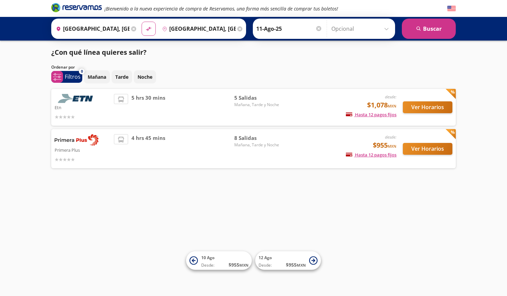
click at [204, 138] on div "4 hrs 45 mins" at bounding box center [174, 148] width 120 height 29
click at [423, 144] on button "Ver Horarios" at bounding box center [428, 149] width 50 height 12
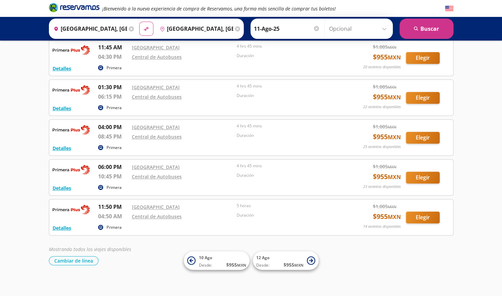
scroll to position [158, 0]
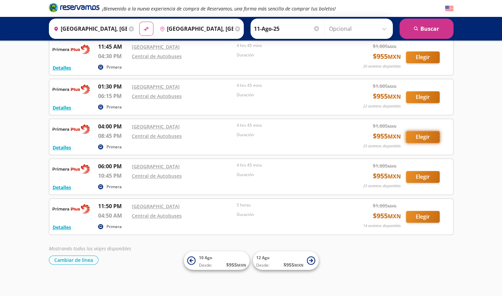
click at [422, 133] on button "Elegir" at bounding box center [423, 137] width 34 height 12
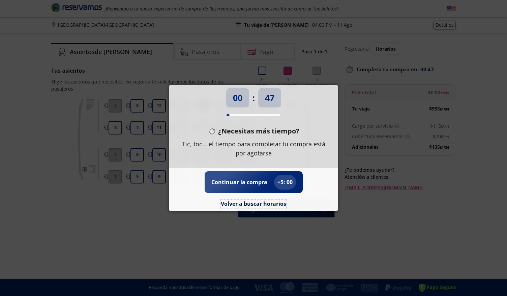
click at [260, 200] on button "Volver a buscar horarios" at bounding box center [253, 203] width 65 height 8
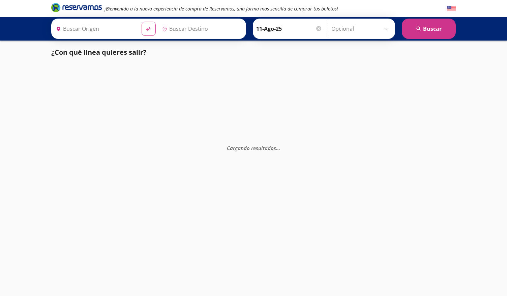
type input "[GEOGRAPHIC_DATA], [GEOGRAPHIC_DATA]"
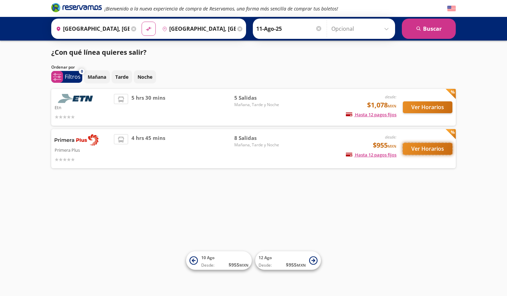
click at [421, 151] on button "Ver Horarios" at bounding box center [428, 149] width 50 height 12
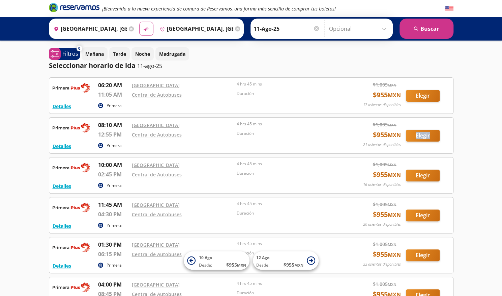
click at [129, 29] on icon at bounding box center [131, 28] width 5 height 5
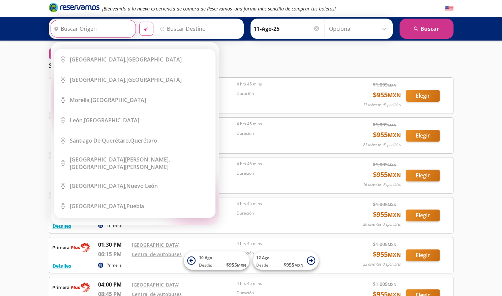
click at [104, 28] on input "Origen" at bounding box center [92, 28] width 83 height 17
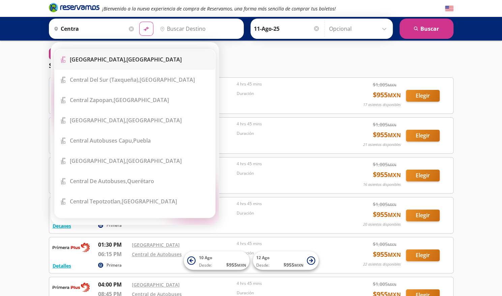
click at [98, 56] on b "[GEOGRAPHIC_DATA]," at bounding box center [98, 59] width 57 height 7
type input "[GEOGRAPHIC_DATA], [GEOGRAPHIC_DATA]"
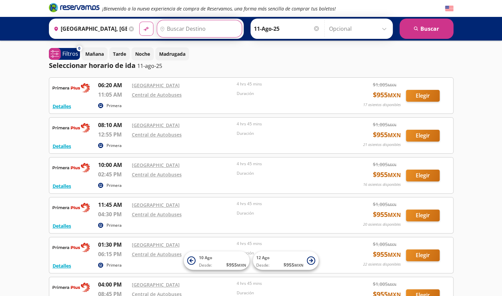
click at [175, 27] on input "Destino" at bounding box center [198, 28] width 83 height 17
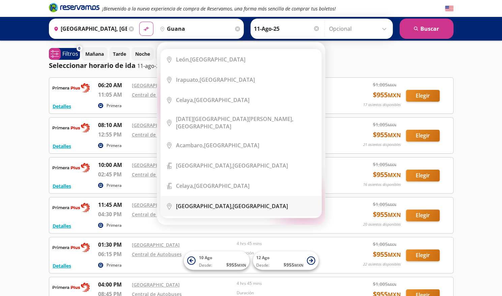
click at [202, 202] on b "[GEOGRAPHIC_DATA]," at bounding box center [204, 205] width 57 height 7
type input "[GEOGRAPHIC_DATA], [GEOGRAPHIC_DATA]"
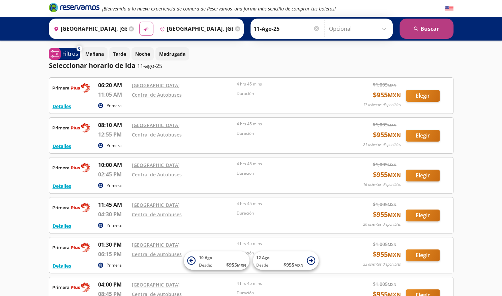
click at [428, 27] on button "search [GEOGRAPHIC_DATA]" at bounding box center [427, 29] width 54 height 20
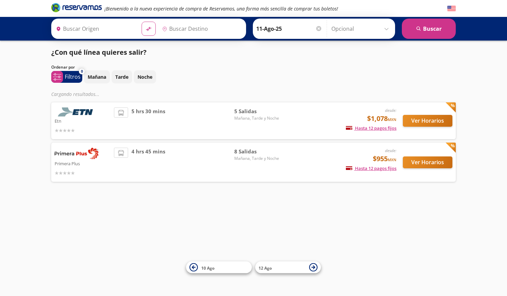
type input "[GEOGRAPHIC_DATA], [GEOGRAPHIC_DATA]"
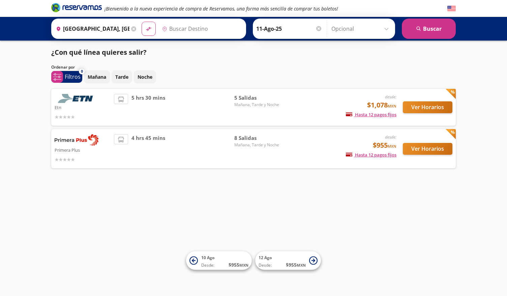
type input "[GEOGRAPHIC_DATA], [GEOGRAPHIC_DATA]"
click at [425, 150] on button "Ver Horarios" at bounding box center [428, 149] width 50 height 12
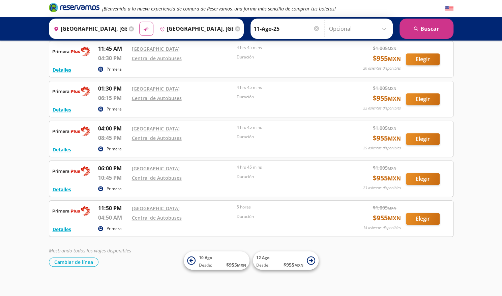
scroll to position [158, 0]
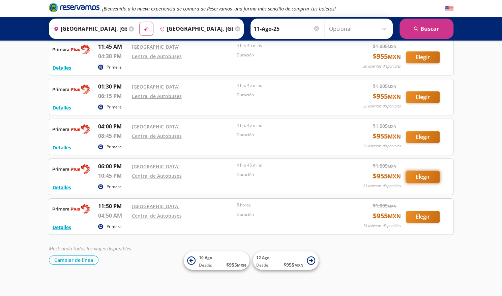
click at [422, 176] on button "Elegir" at bounding box center [423, 177] width 34 height 12
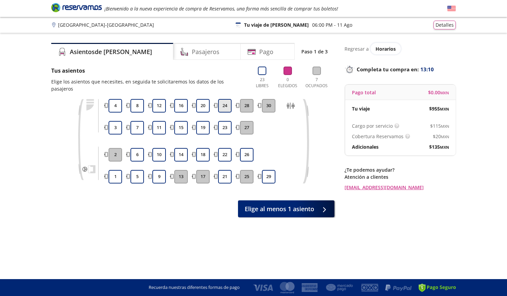
click at [231, 99] on button "24" at bounding box center [224, 105] width 13 height 13
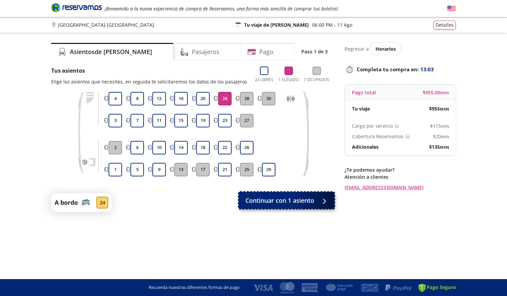
click at [288, 197] on span "Continuar con 1 asiento" at bounding box center [280, 200] width 69 height 9
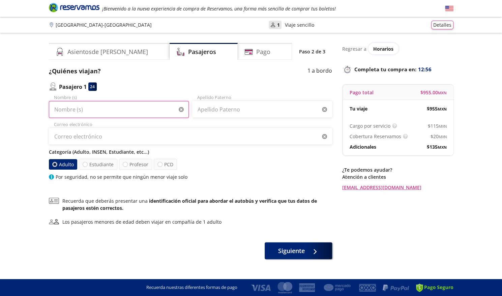
click at [87, 110] on input "Nombre (s)" at bounding box center [119, 109] width 140 height 17
type input "f"
type input "[PERSON_NAME]"
click at [205, 116] on input "Apellido Paterno" at bounding box center [262, 109] width 140 height 17
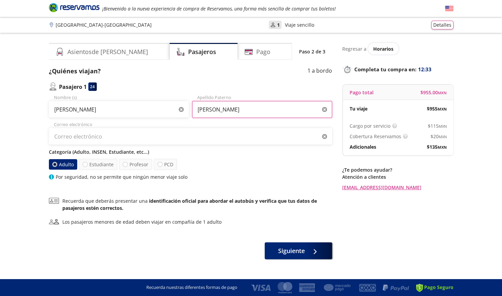
type input "[PERSON_NAME]"
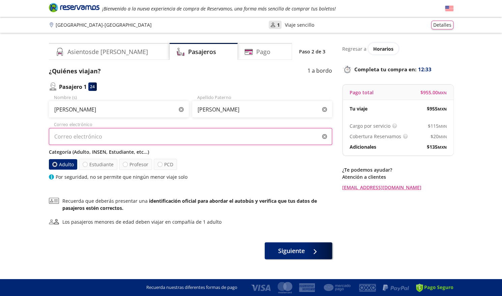
click at [108, 137] on input "Correo electrónico" at bounding box center [190, 136] width 283 height 17
type input "[EMAIL_ADDRESS][DOMAIN_NAME]"
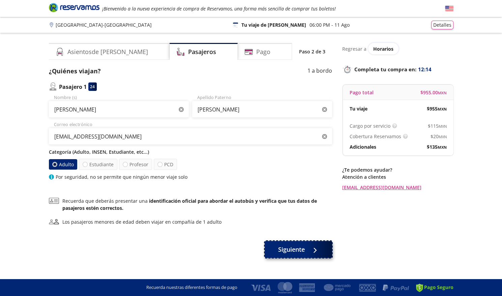
click at [298, 248] on span "Siguiente" at bounding box center [291, 249] width 27 height 9
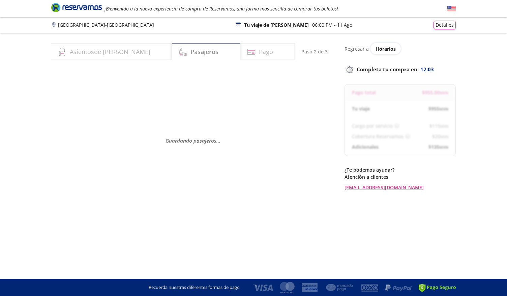
select select "MX"
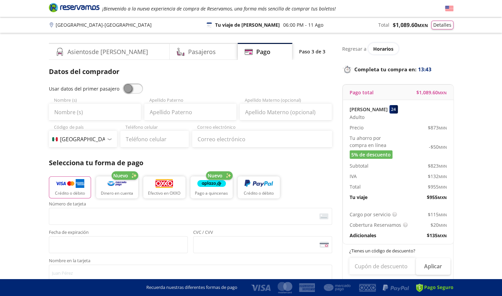
click at [129, 89] on span at bounding box center [133, 88] width 20 height 10
click at [123, 83] on input "checkbox" at bounding box center [123, 83] width 0 height 0
type input "[PERSON_NAME]"
type input "[EMAIL_ADDRESS][DOMAIN_NAME]"
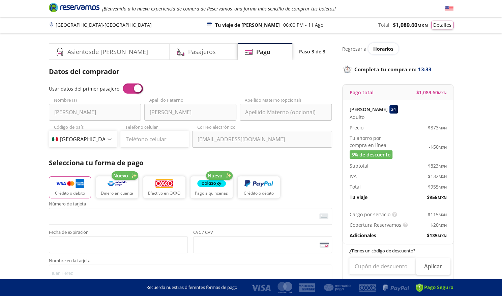
click at [132, 89] on span at bounding box center [133, 88] width 20 height 10
click at [123, 83] on input "checkbox" at bounding box center [123, 83] width 0 height 0
click at [262, 114] on input "Apellido Materno (opcional)" at bounding box center [286, 112] width 92 height 17
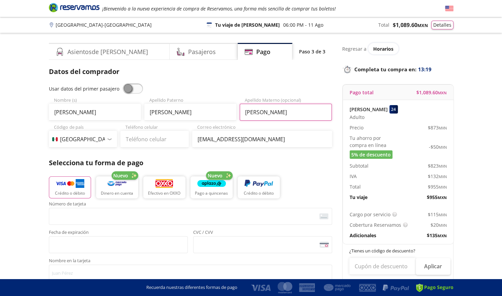
type input "[PERSON_NAME]"
click at [144, 138] on input "Teléfono celular" at bounding box center [154, 139] width 68 height 17
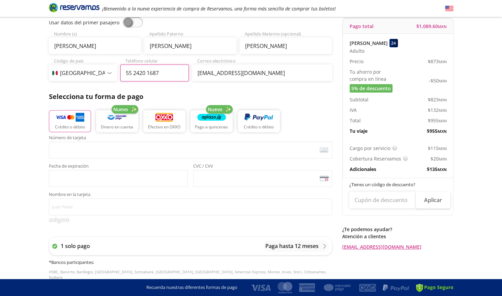
scroll to position [67, 0]
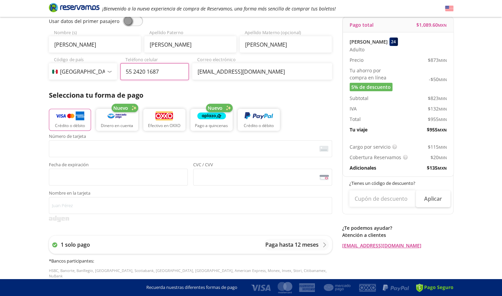
type input "55 2420 1687"
click at [69, 124] on p "Crédito o débito" at bounding box center [70, 126] width 30 height 6
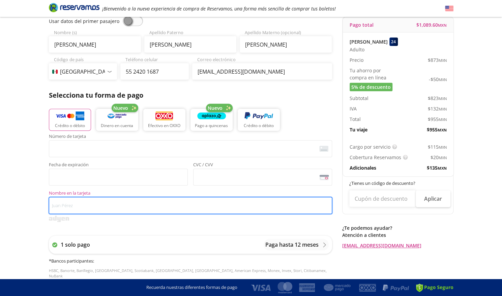
click at [72, 205] on input "Nombre en la tarjeta" at bounding box center [190, 205] width 283 height 17
click at [73, 204] on input "[PERSON_NAME]" at bounding box center [190, 205] width 283 height 17
type input "[PERSON_NAME]"
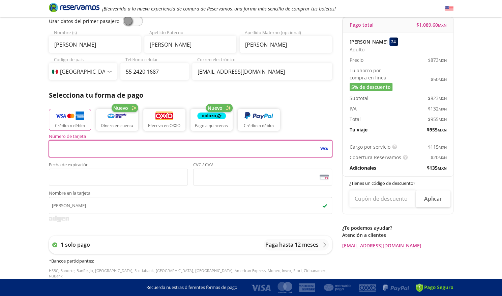
click at [259, 291] on div at bounding box center [352, 287] width 203 height 17
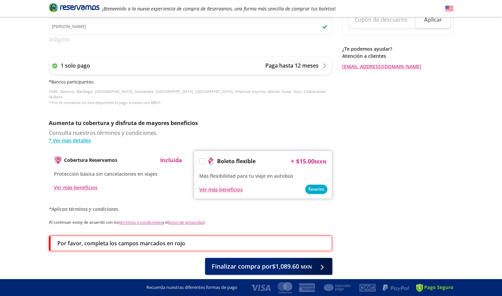
scroll to position [253, 0]
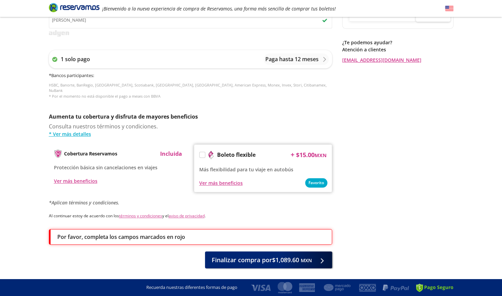
click at [166, 149] on p "Incluida" at bounding box center [171, 153] width 22 height 8
click at [86, 177] on div "Ver más beneficios" at bounding box center [76, 180] width 44 height 7
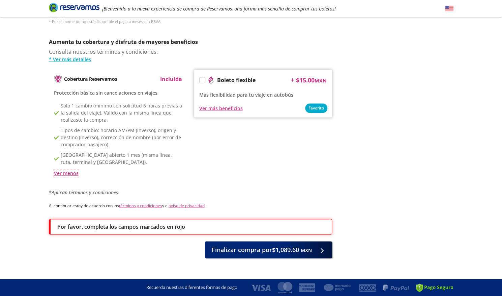
scroll to position [331, 0]
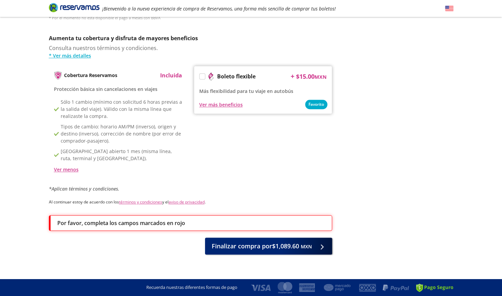
click at [204, 74] on label at bounding box center [202, 76] width 5 height 5
click at [204, 75] on input "Boleto flexible" at bounding box center [202, 77] width 4 height 4
click at [204, 75] on icon at bounding box center [202, 77] width 5 height 5
click at [204, 75] on input "Boleto flexible" at bounding box center [202, 77] width 4 height 4
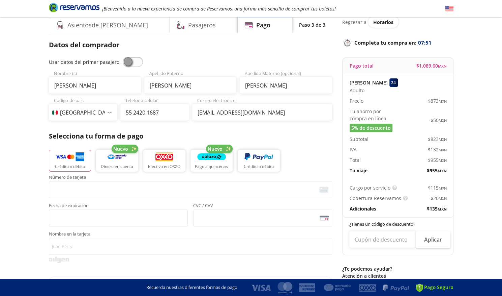
scroll to position [27, 0]
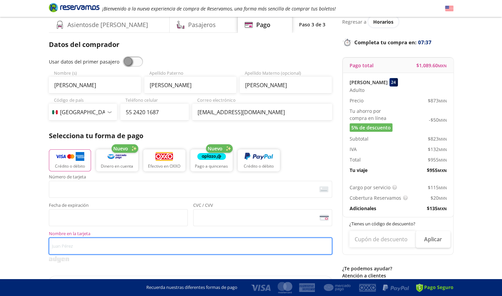
click at [71, 243] on input "Nombre en la tarjeta" at bounding box center [190, 245] width 283 height 17
type input "[PERSON_NAME]"
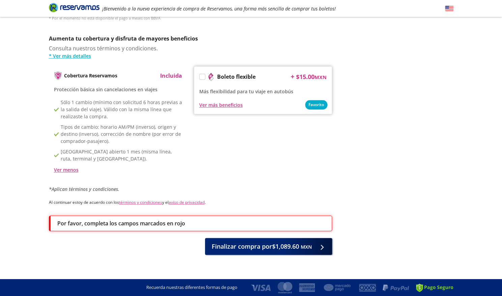
scroll to position [331, 0]
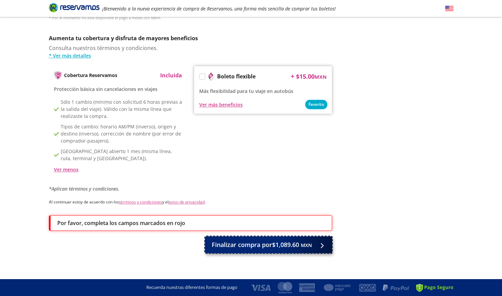
click at [275, 240] on span "Finalizar compra por $1,089.60 MXN" at bounding box center [262, 244] width 100 height 9
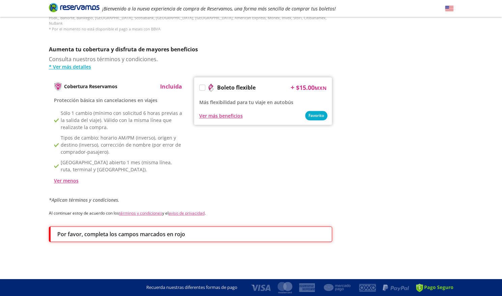
scroll to position [0, 0]
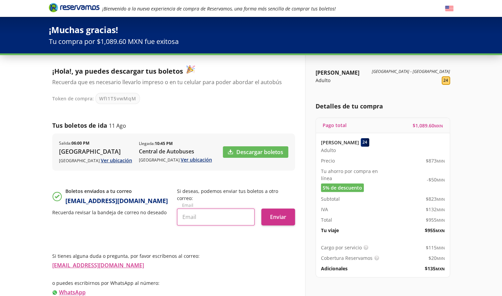
click at [205, 210] on input "text" at bounding box center [216, 216] width 78 height 17
type input "[EMAIL_ADDRESS][DOMAIN_NAME]"
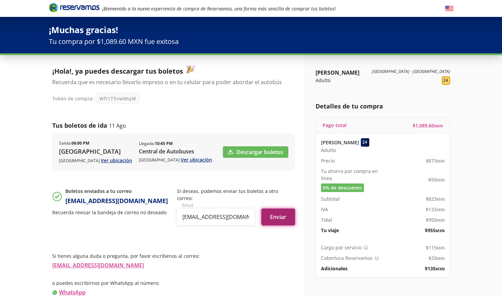
click at [273, 208] on button "Enviar" at bounding box center [278, 216] width 34 height 17
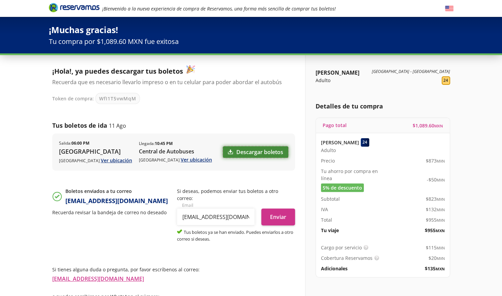
click at [247, 151] on link "Descargar boletos" at bounding box center [255, 151] width 65 height 11
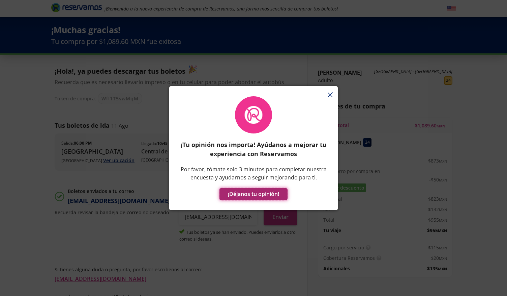
click at [244, 191] on button "¡Déjanos tu opinión!" at bounding box center [254, 194] width 68 height 12
